Goal: Information Seeking & Learning: Find contact information

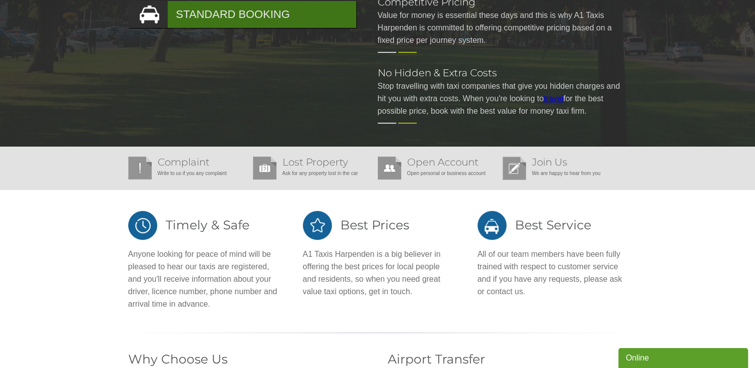
scroll to position [223, 0]
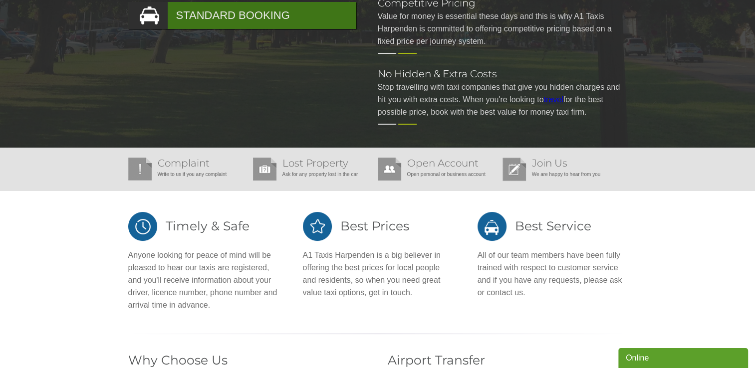
click at [638, 359] on div "Online" at bounding box center [682, 358] width 115 height 12
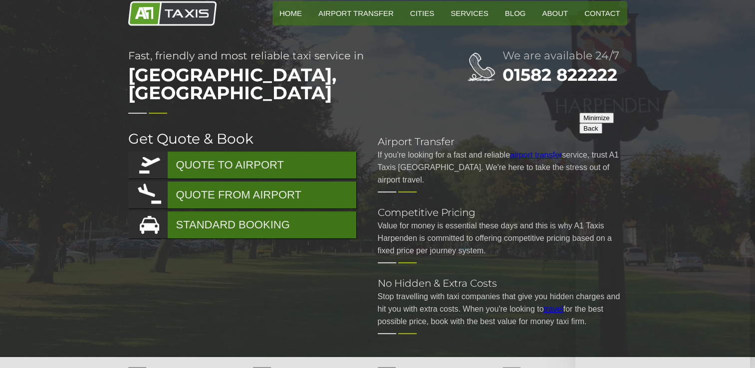
scroll to position [0, 0]
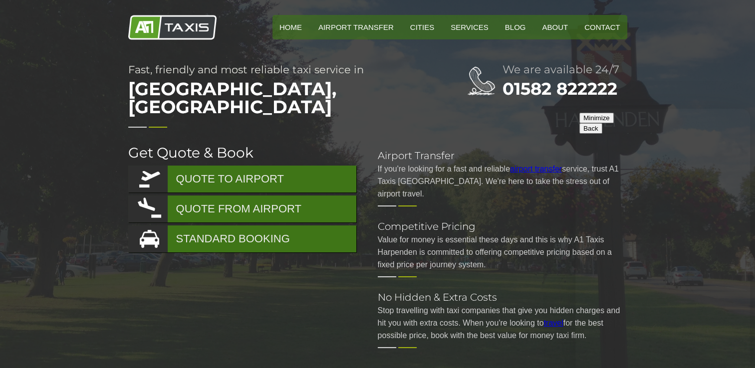
click at [550, 233] on p "Value for money is essential these days and this is why A1 Taxis Harpenden is c…" at bounding box center [502, 251] width 249 height 37
click at [599, 31] on link "Contact" at bounding box center [601, 27] width 49 height 24
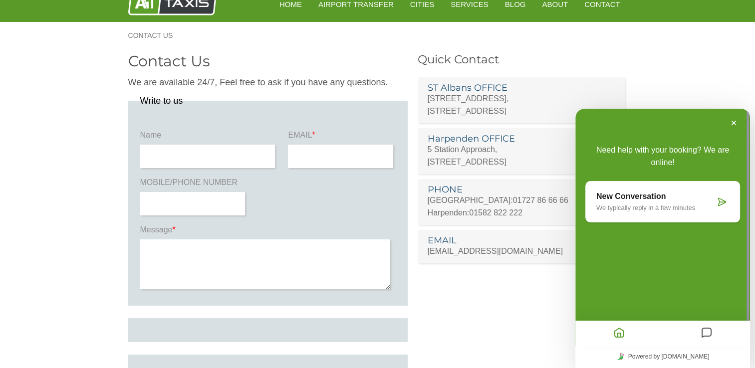
scroll to position [140, 0]
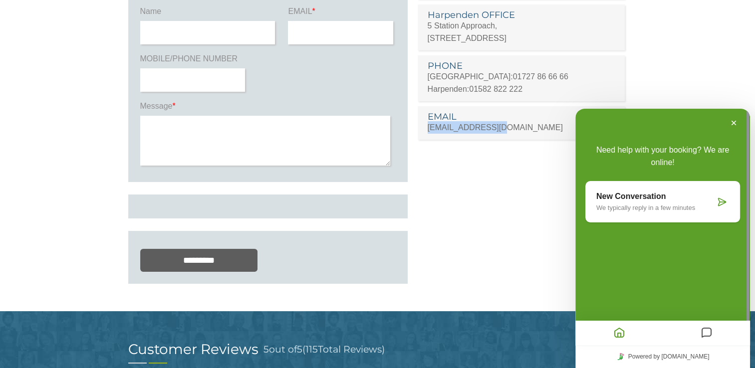
drag, startPoint x: 510, startPoint y: 125, endPoint x: 425, endPoint y: 125, distance: 85.3
click at [425, 125] on li "EMAIL admin@a1taxis.net" at bounding box center [520, 122] width 207 height 33
drag, startPoint x: 425, startPoint y: 125, endPoint x: 471, endPoint y: 126, distance: 46.4
click at [471, 126] on link "[EMAIL_ADDRESS][DOMAIN_NAME]" at bounding box center [494, 127] width 135 height 8
click at [513, 129] on p "[EMAIL_ADDRESS][DOMAIN_NAME]" at bounding box center [521, 127] width 188 height 12
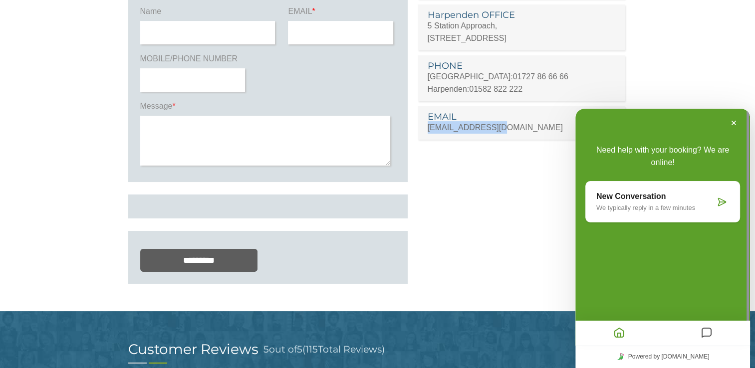
drag, startPoint x: 497, startPoint y: 126, endPoint x: 426, endPoint y: 132, distance: 71.1
click at [426, 132] on li "EMAIL admin@a1taxis.net" at bounding box center [520, 122] width 207 height 33
copy link "[EMAIL_ADDRESS][DOMAIN_NAME]"
